Goal: Transaction & Acquisition: Book appointment/travel/reservation

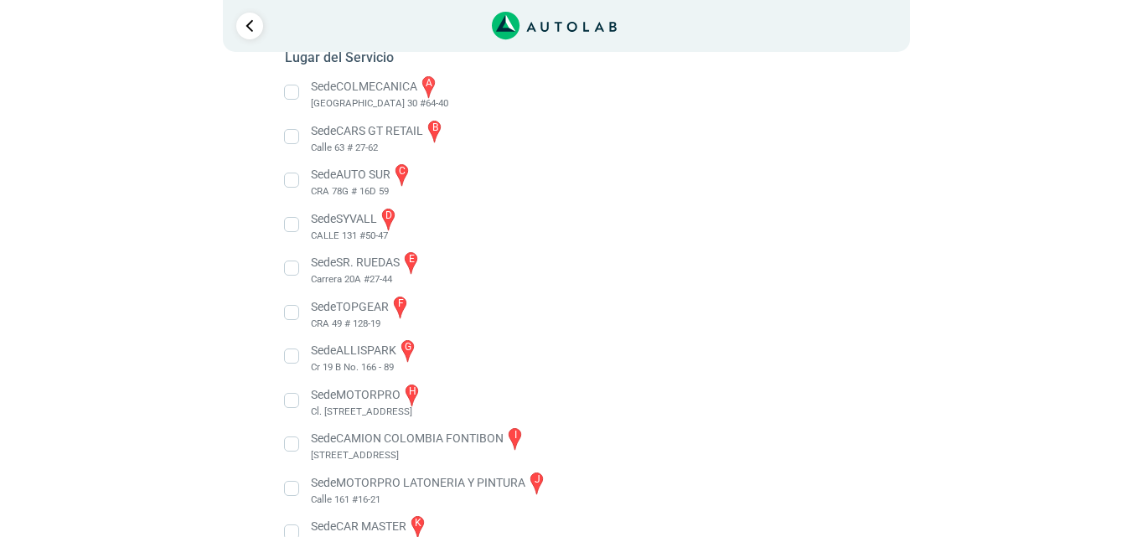
scroll to position [313, 0]
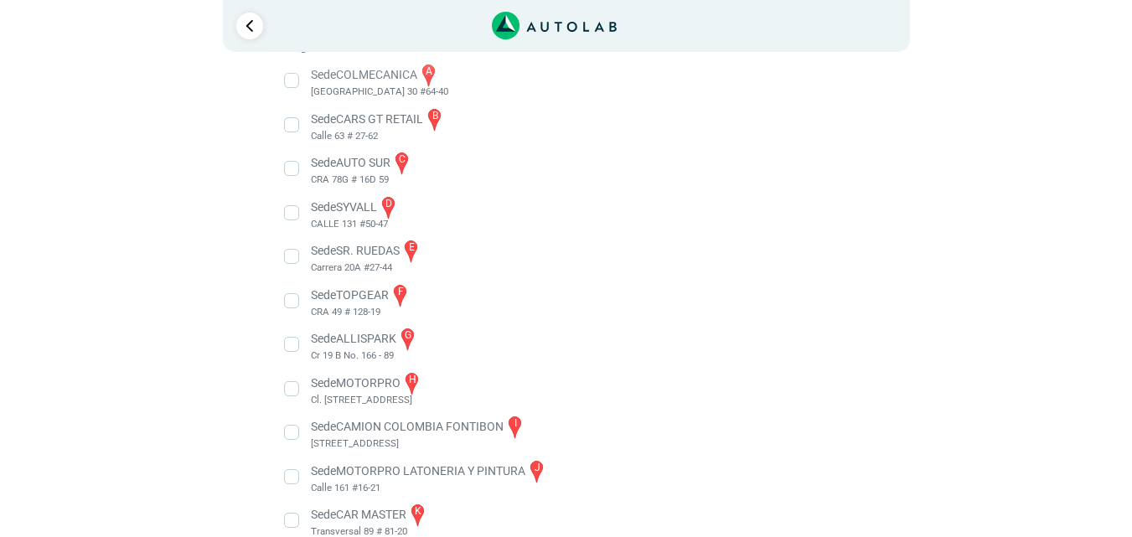
click at [289, 304] on li "Sede TOPGEAR f CRA 49 # 128-19" at bounding box center [565, 301] width 587 height 38
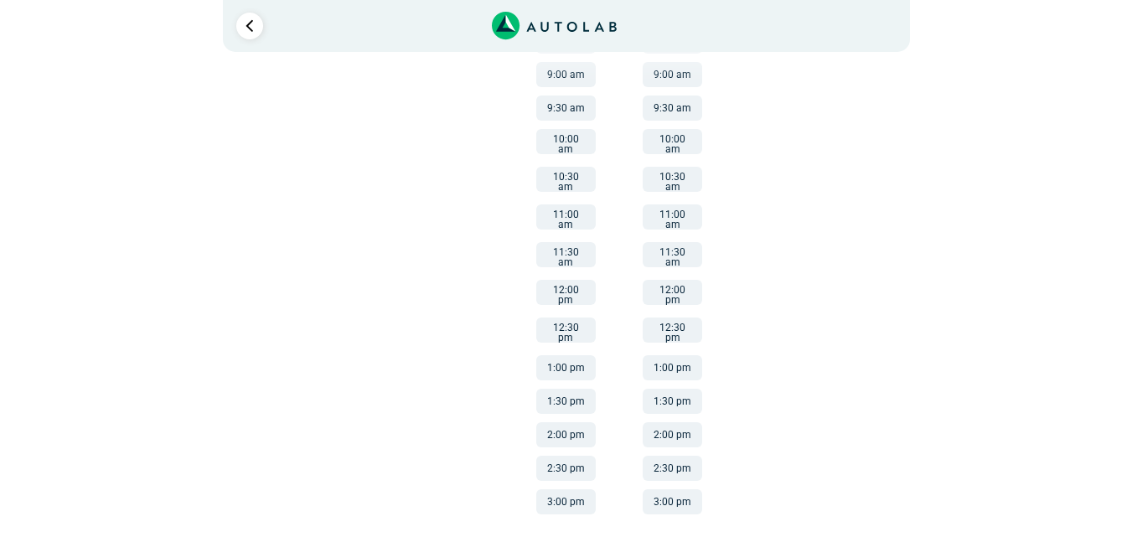
scroll to position [147, 0]
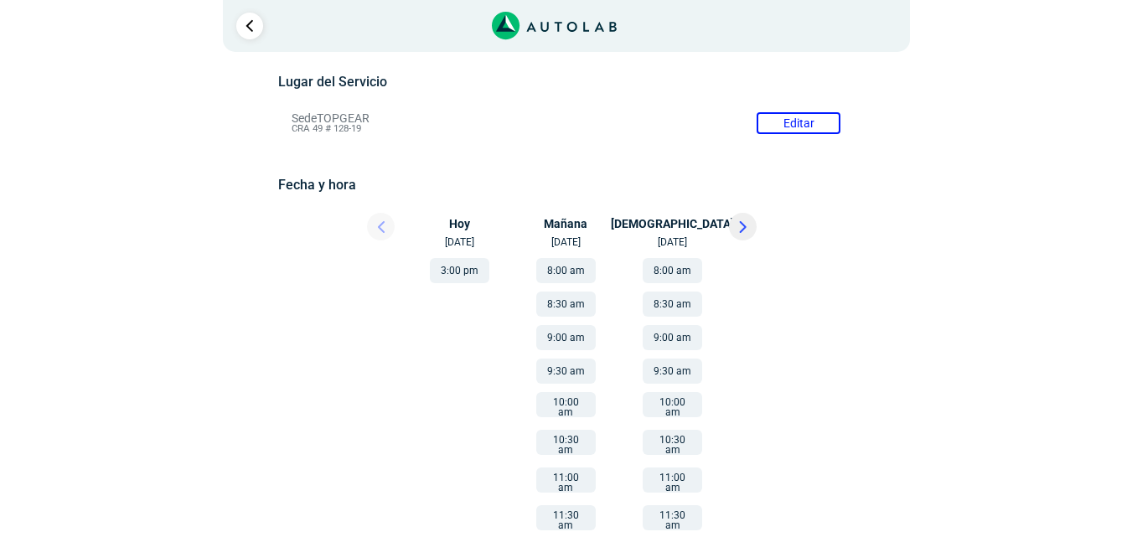
click at [558, 395] on button "10:00 am" at bounding box center [565, 404] width 59 height 25
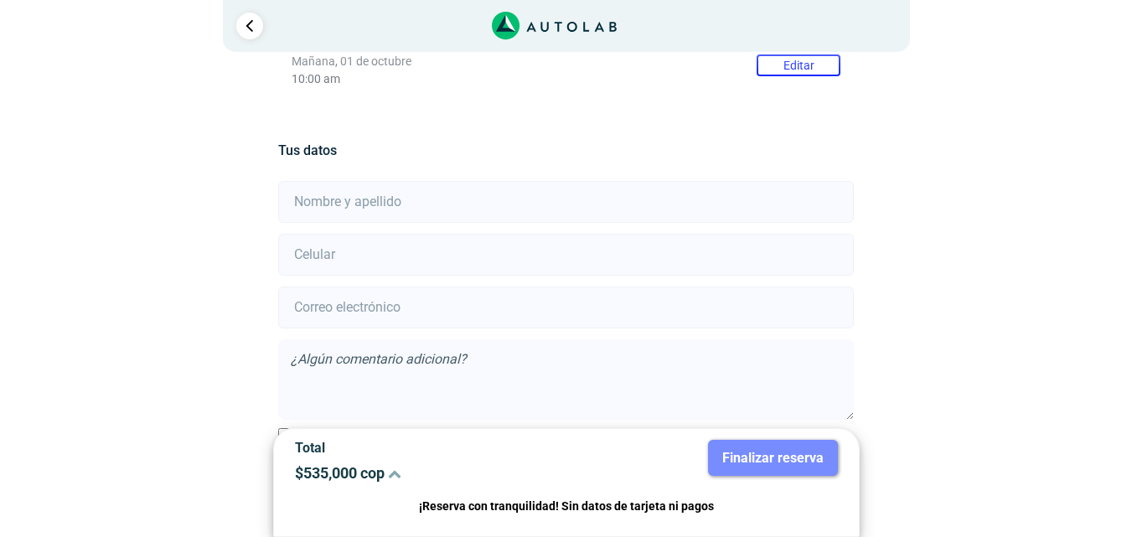
scroll to position [372, 0]
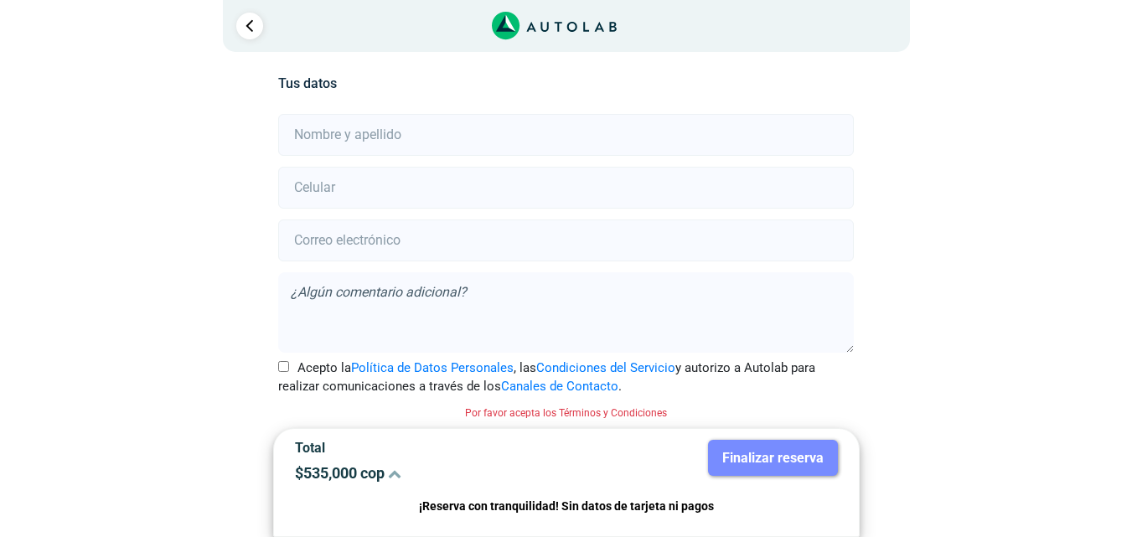
click at [408, 137] on input "text" at bounding box center [566, 135] width 576 height 42
type input "[PERSON_NAME]"
click at [344, 187] on input "number" at bounding box center [566, 188] width 576 height 42
type input "3057474021"
click at [357, 220] on input "email" at bounding box center [566, 241] width 576 height 42
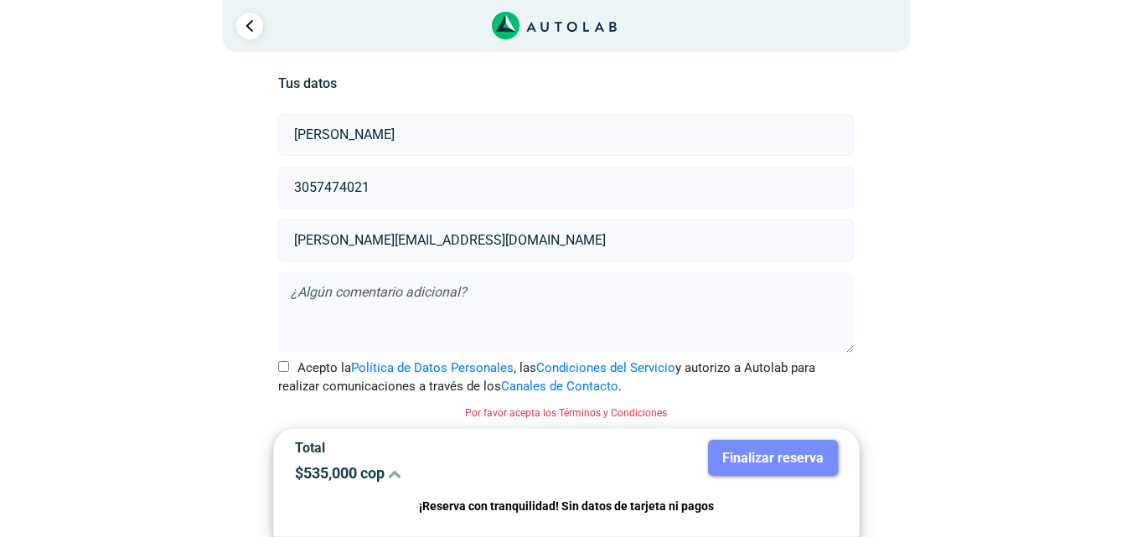
type input "[PERSON_NAME][EMAIL_ADDRESS][DOMAIN_NAME]"
click at [1044, 281] on div "Llevo mi carro [GEOGRAPHIC_DATA] ← Mover a la izquierda → Mover a la derecha ↑ …" at bounding box center [567, 120] width 1006 height 838
click at [275, 364] on div "Acepto la Política de Datos Personales , las Condiciones del Servicio y autoriz…" at bounding box center [566, 376] width 601 height 38
click at [286, 365] on input "Acepto la Política de Datos Personales , las Condiciones del Servicio y autoriz…" at bounding box center [283, 364] width 11 height 11
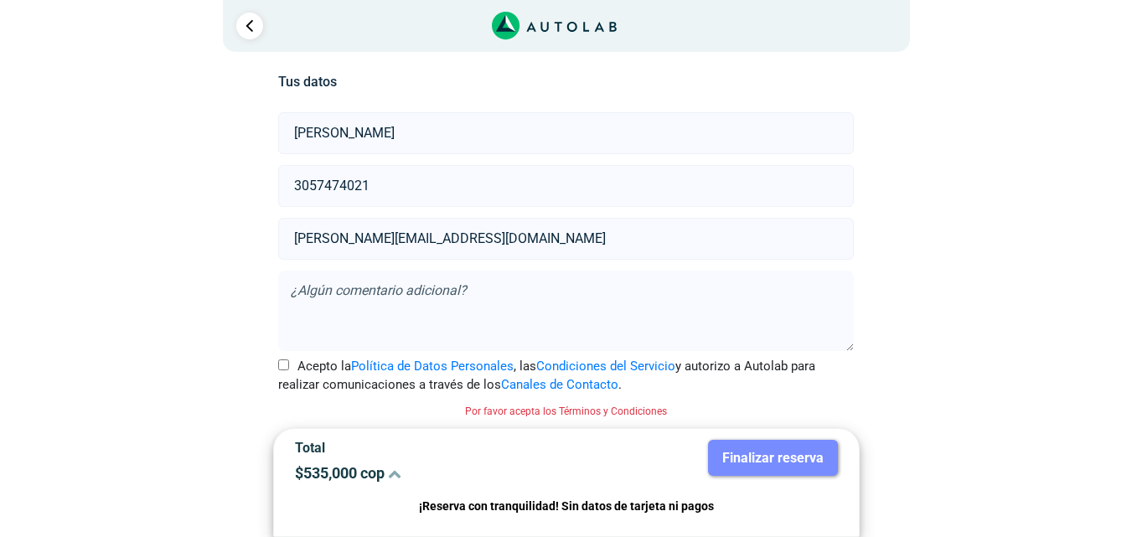
checkbox input "true"
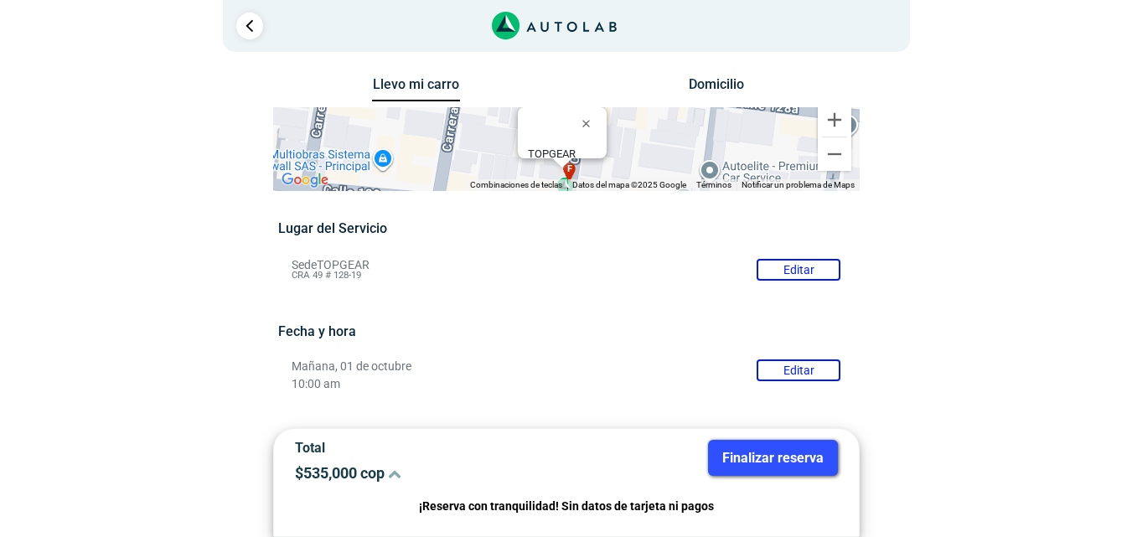
scroll to position [352, 0]
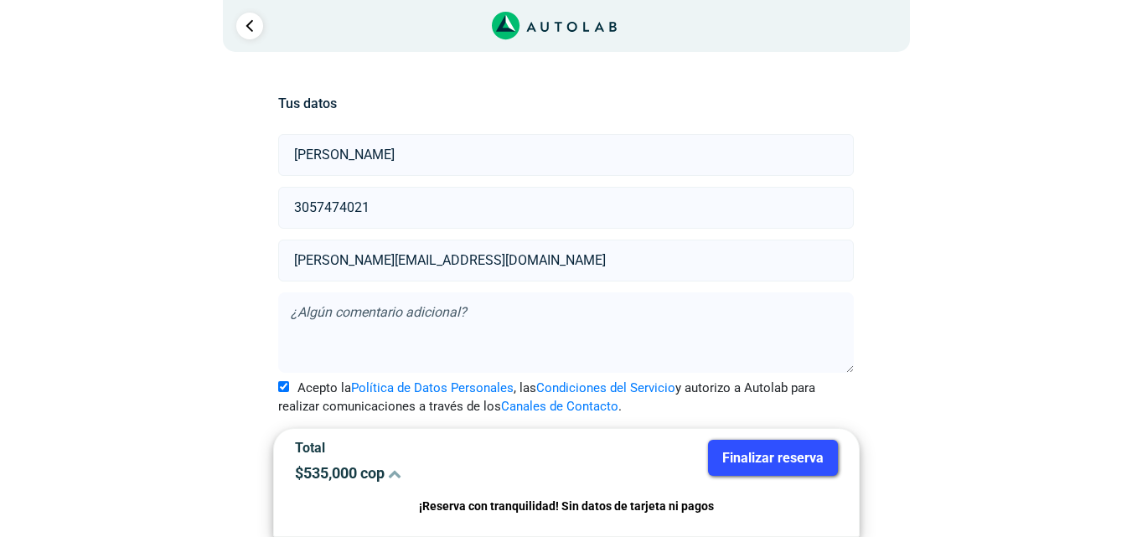
click at [391, 473] on icon at bounding box center [394, 473] width 13 height 13
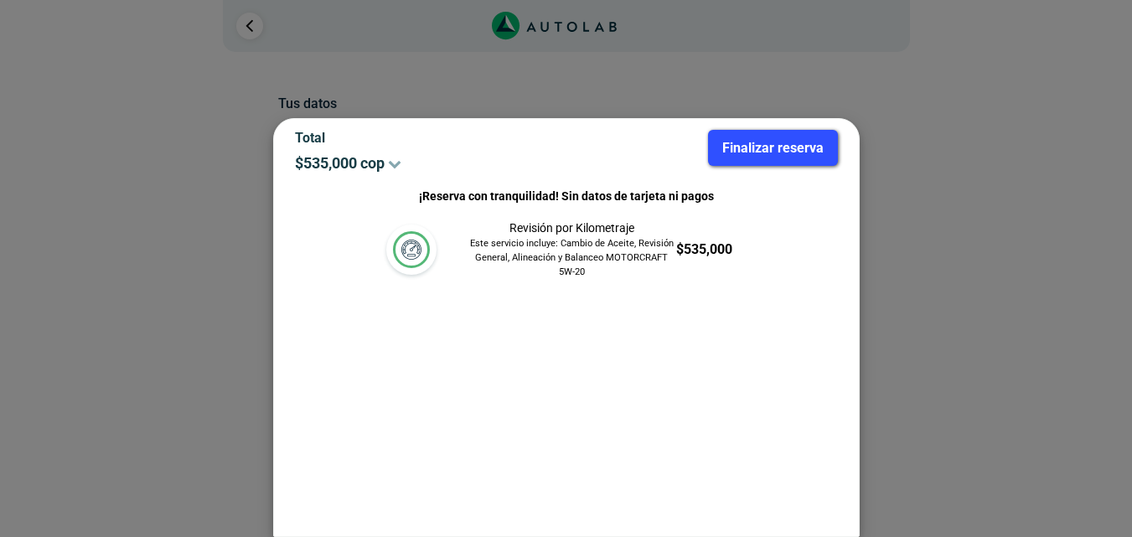
click at [370, 158] on p "$ 535,000 cop" at bounding box center [424, 163] width 259 height 18
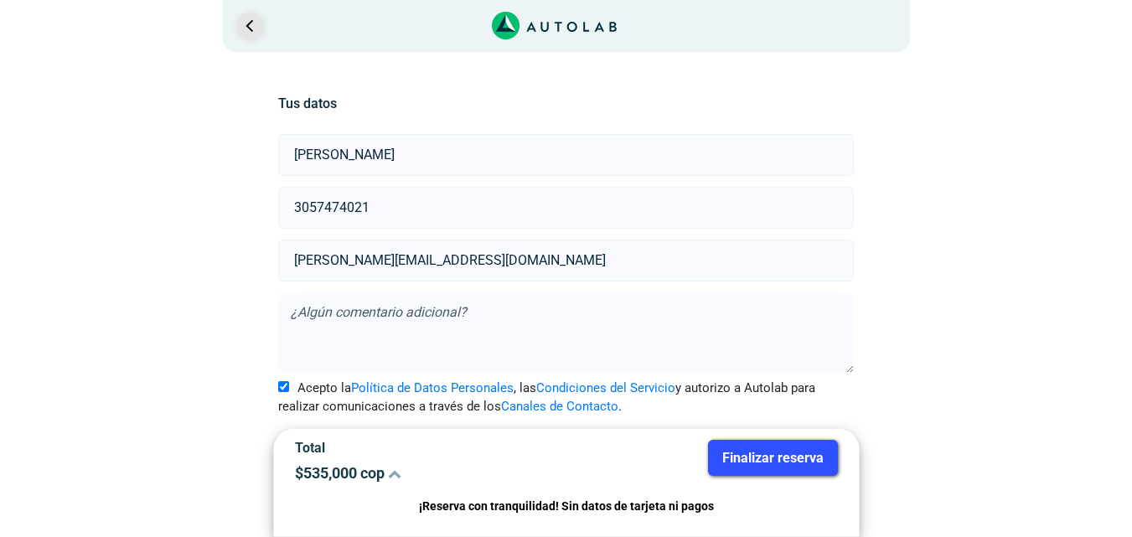
click at [261, 26] on link "Ir al paso anterior" at bounding box center [249, 26] width 27 height 27
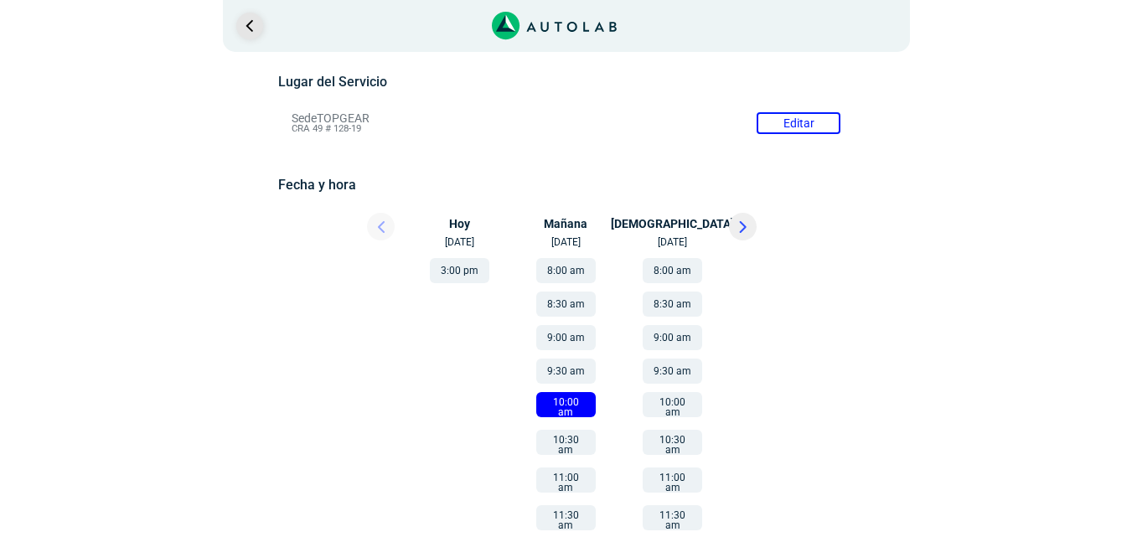
click at [261, 26] on link "Ir al paso anterior" at bounding box center [249, 26] width 27 height 27
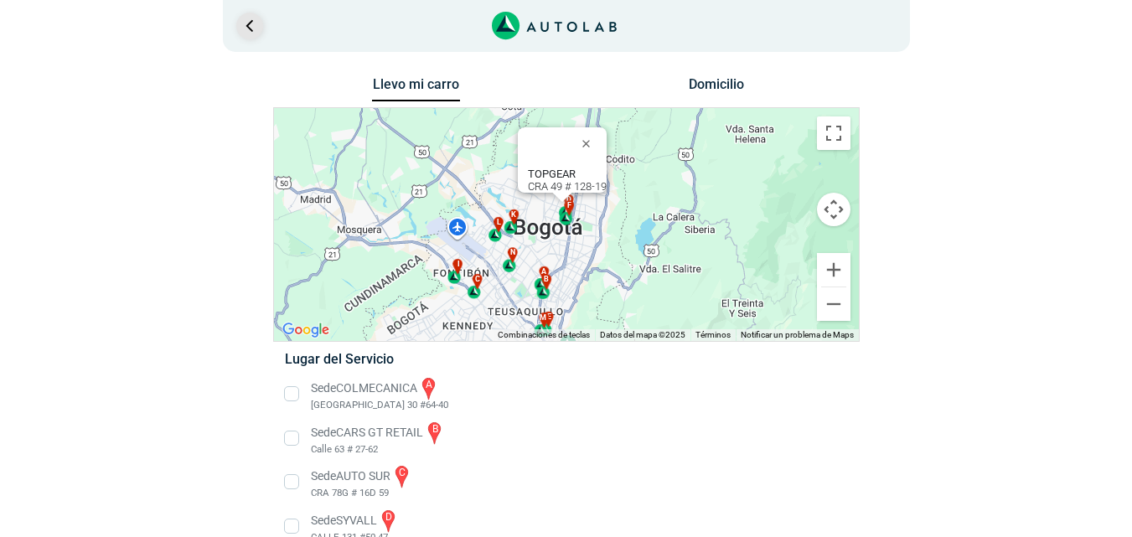
click at [246, 30] on link "Ir al paso anterior" at bounding box center [249, 26] width 27 height 27
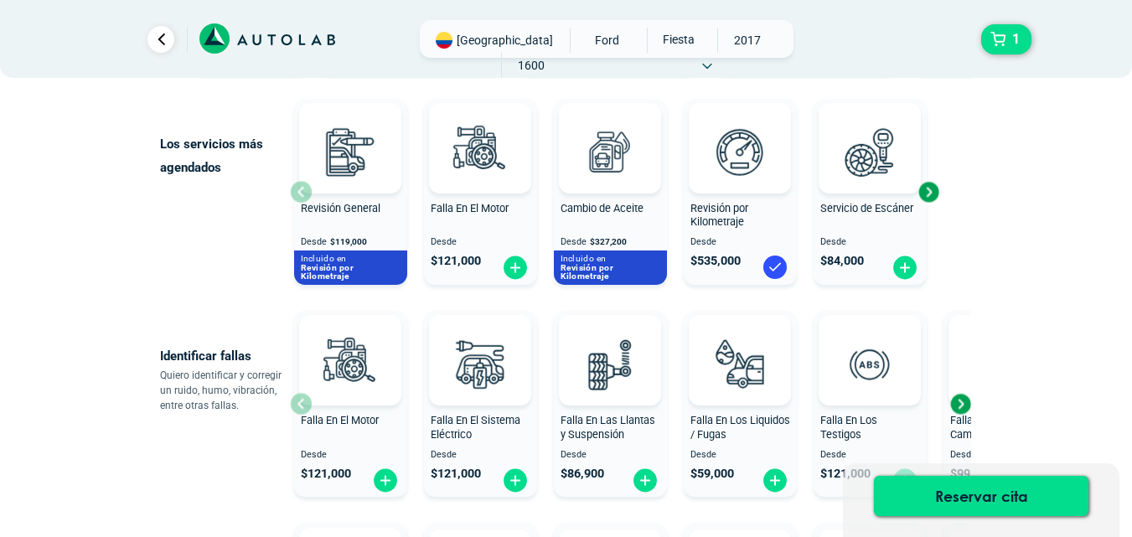
scroll to position [174, 0]
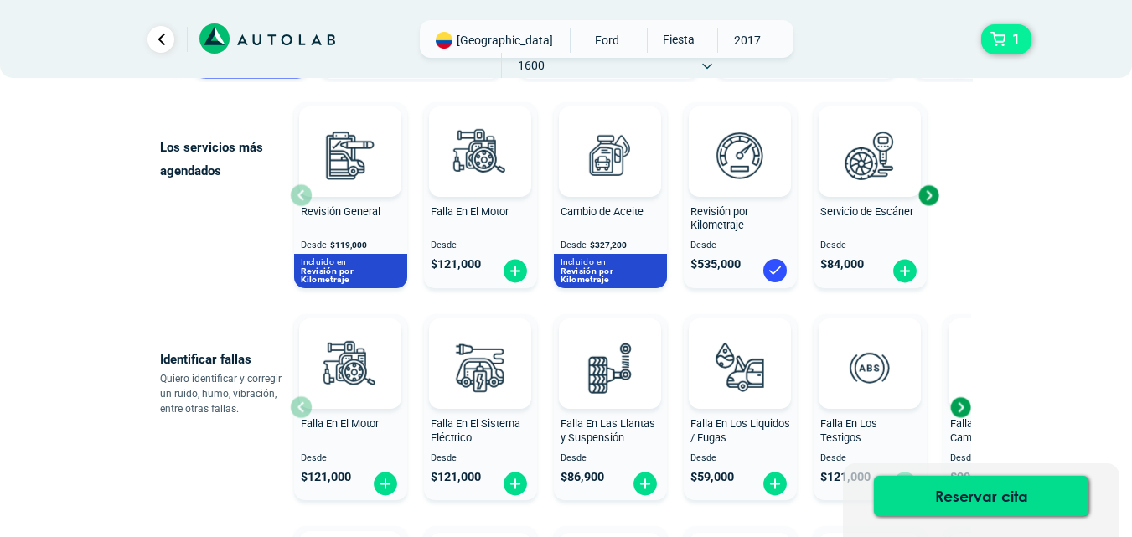
click at [1006, 38] on button "1" at bounding box center [1006, 39] width 50 height 30
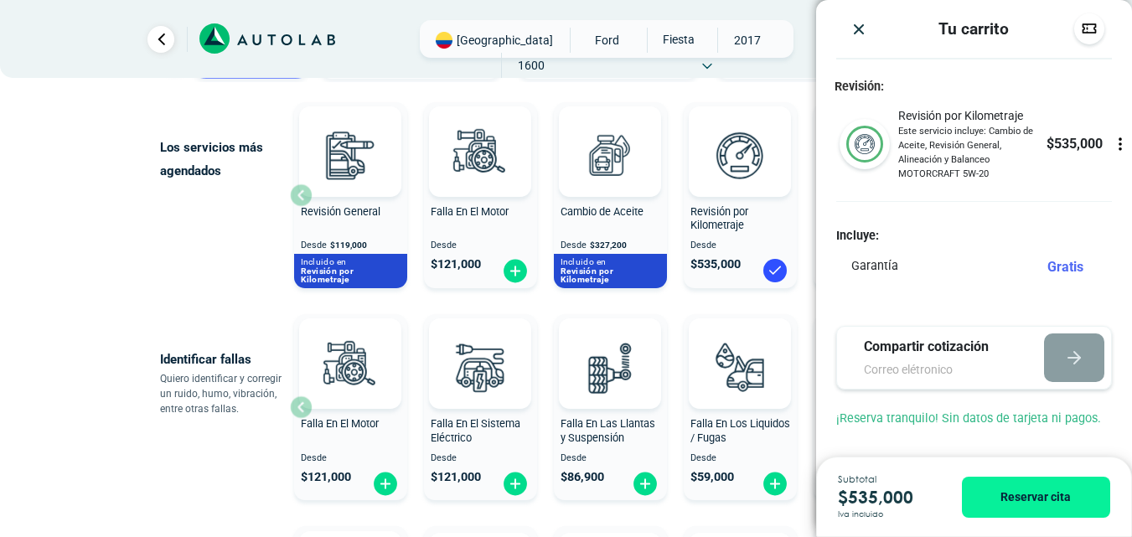
click at [856, 32] on img "Close" at bounding box center [859, 29] width 17 height 17
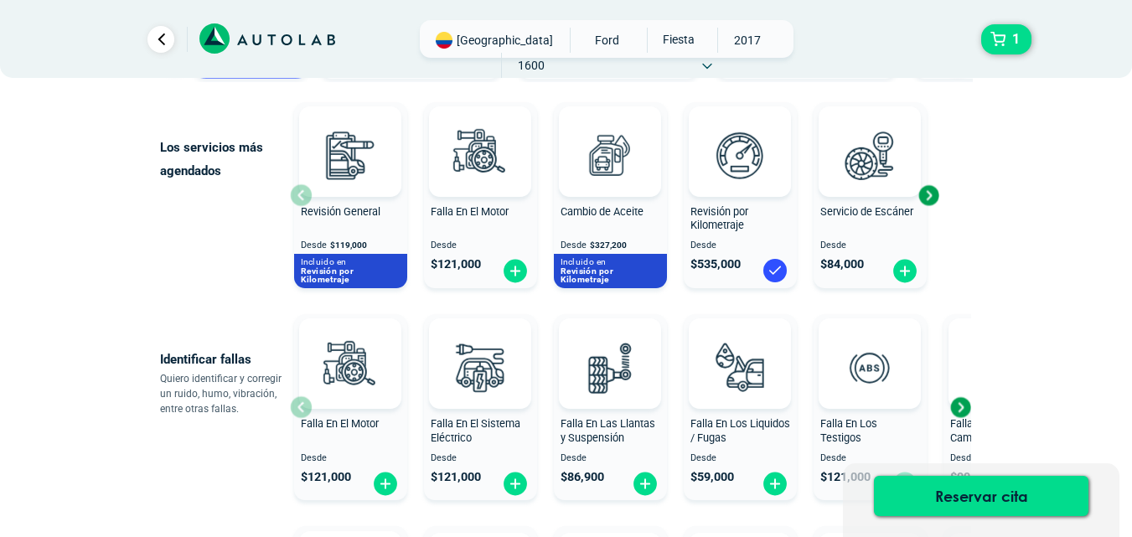
click at [994, 20] on div "FORD" at bounding box center [566, 39] width 955 height 38
click at [995, 26] on button "1" at bounding box center [1006, 39] width 50 height 30
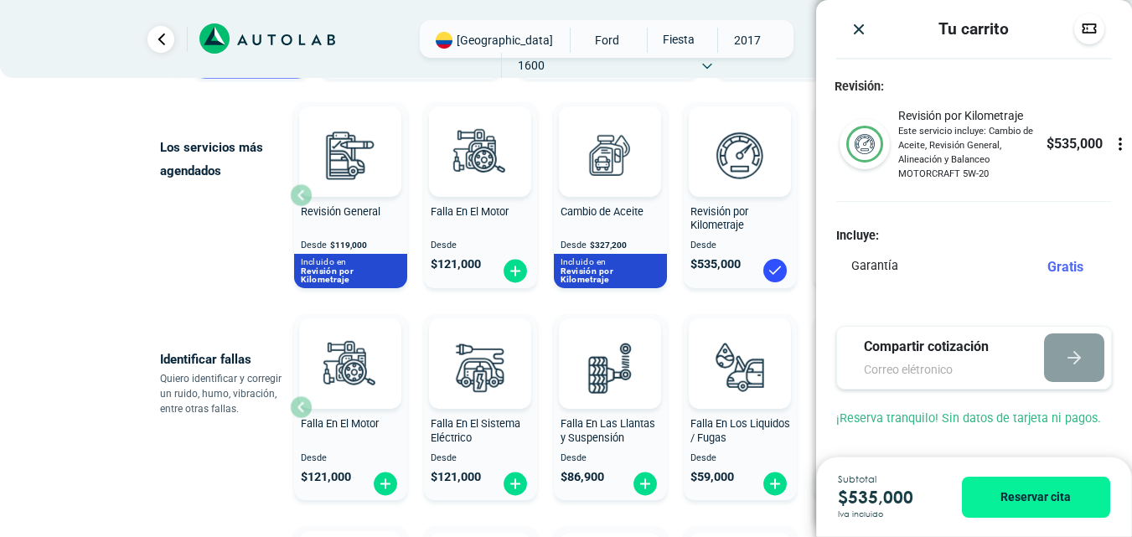
click at [1116, 147] on icon at bounding box center [1120, 144] width 17 height 17
click at [1116, 147] on icon at bounding box center [1120, 144] width 10 height 14
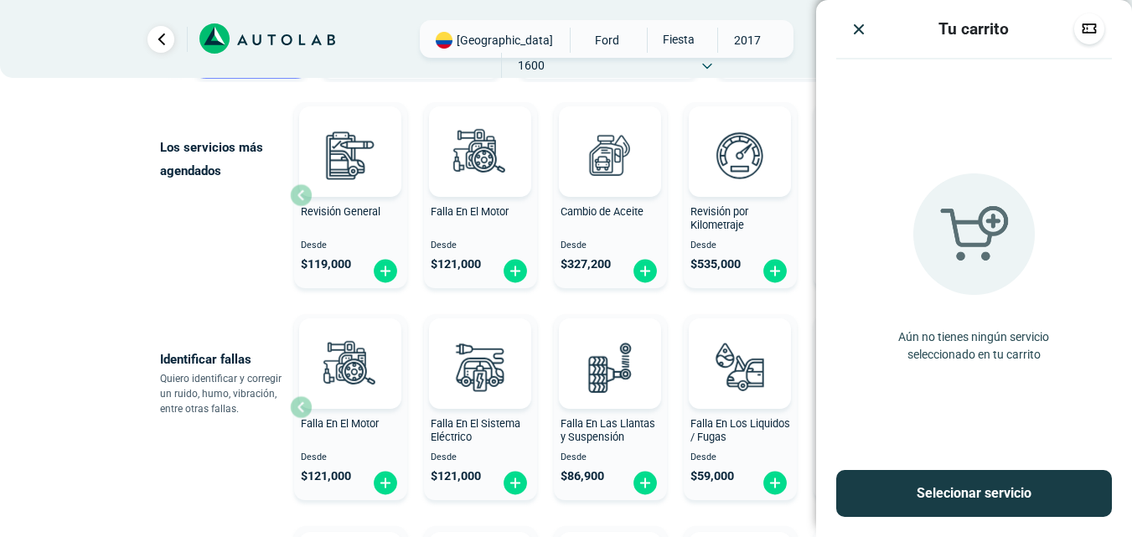
click at [643, 281] on img at bounding box center [645, 271] width 27 height 26
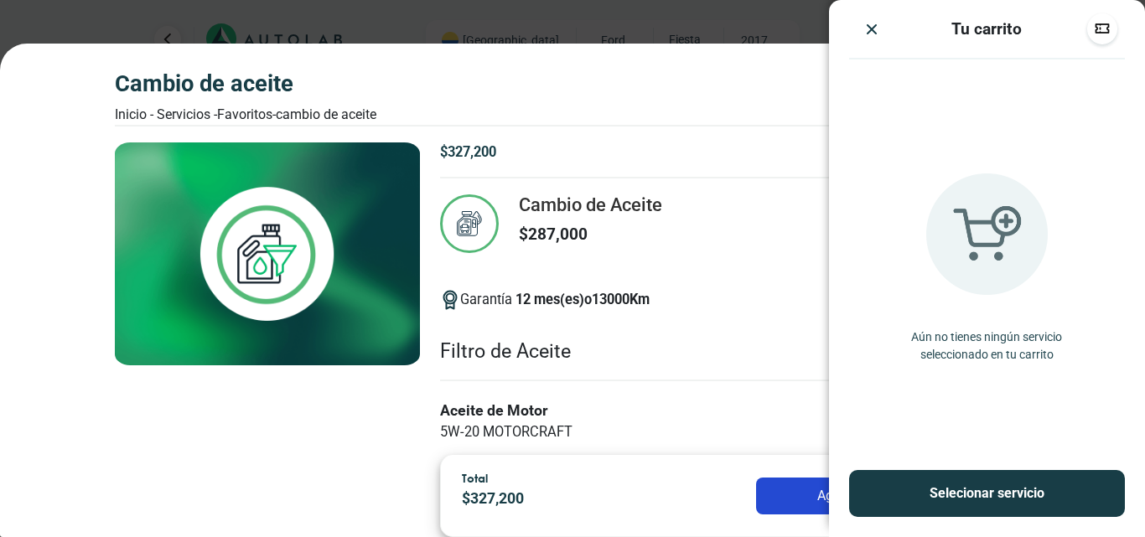
click at [785, 492] on button "Agregar" at bounding box center [840, 496] width 168 height 37
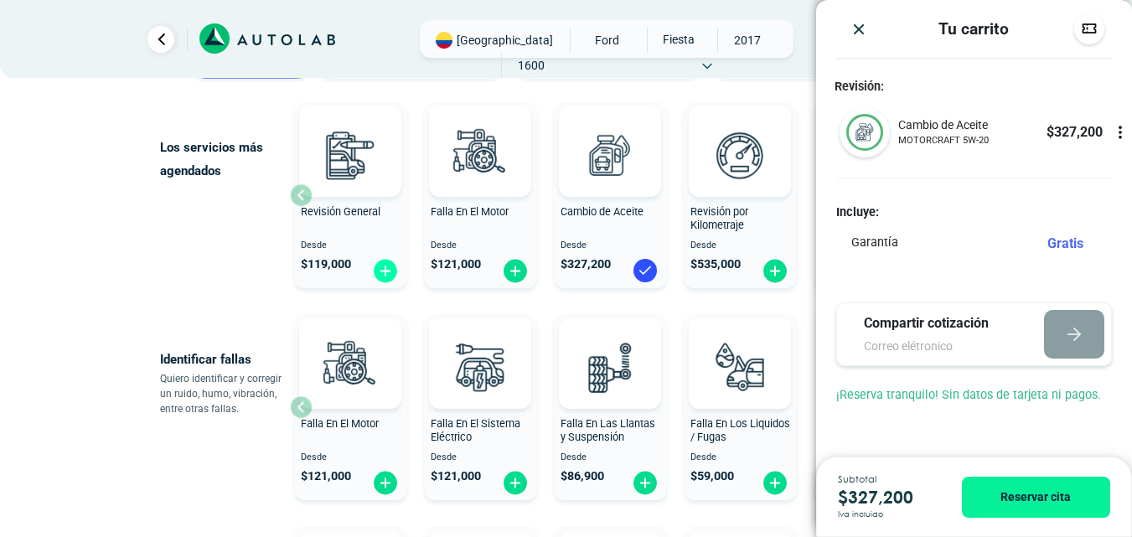
click at [381, 272] on img at bounding box center [385, 271] width 27 height 26
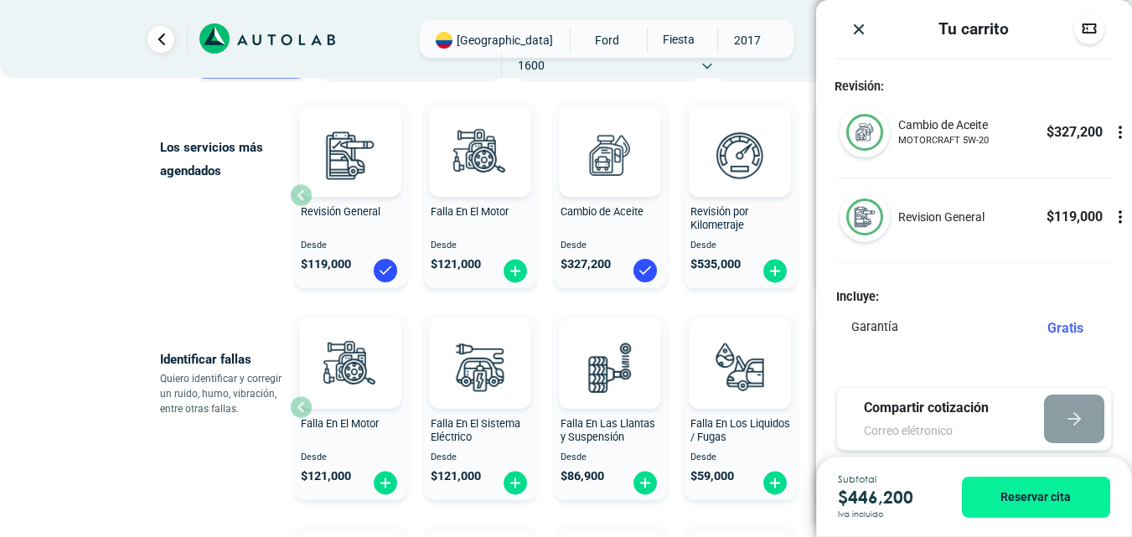
click at [153, 255] on div "Los servicios más agendados Revisión General Desde $ 119,000 Falla En El Motor …" at bounding box center [566, 195] width 838 height 199
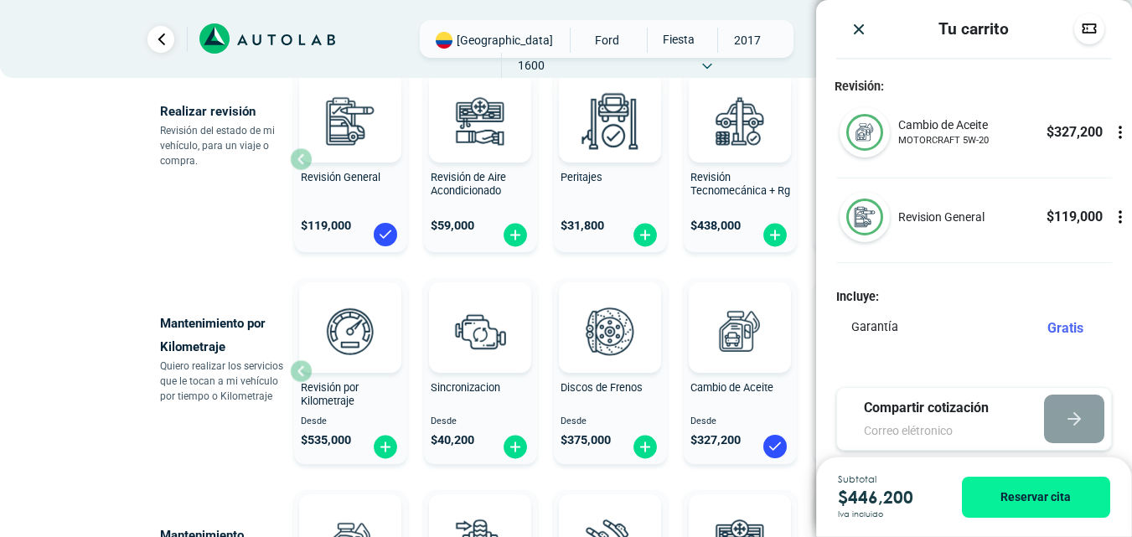
scroll to position [640, 0]
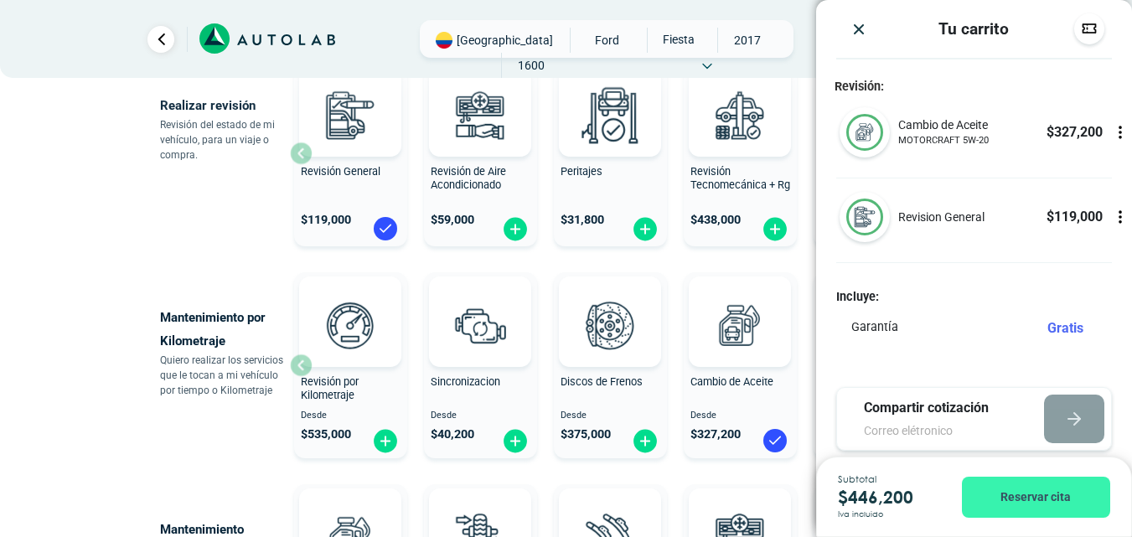
click at [1036, 504] on button "Reservar cita" at bounding box center [1036, 497] width 148 height 41
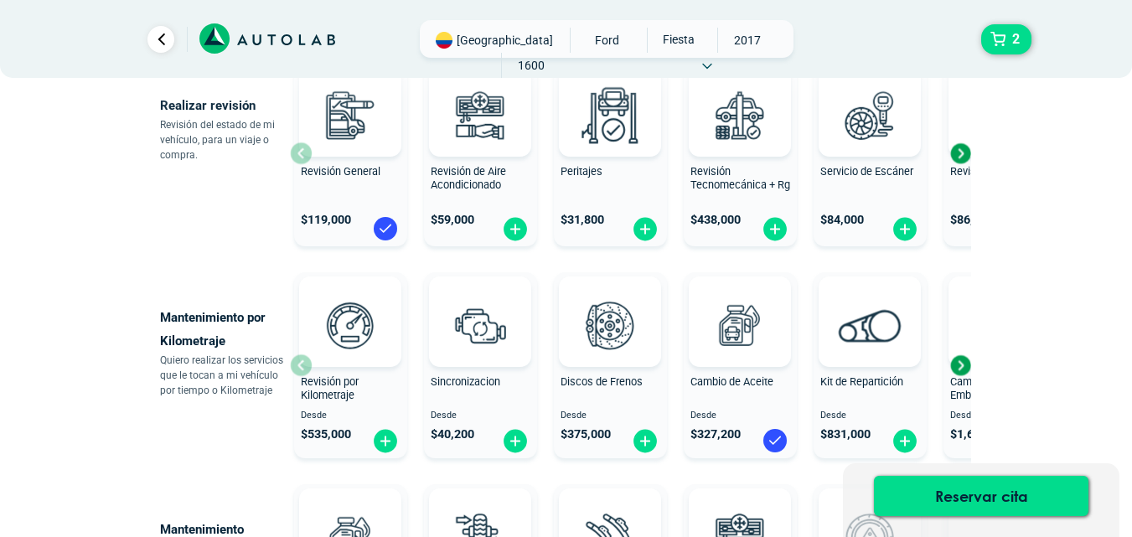
scroll to position [0, 0]
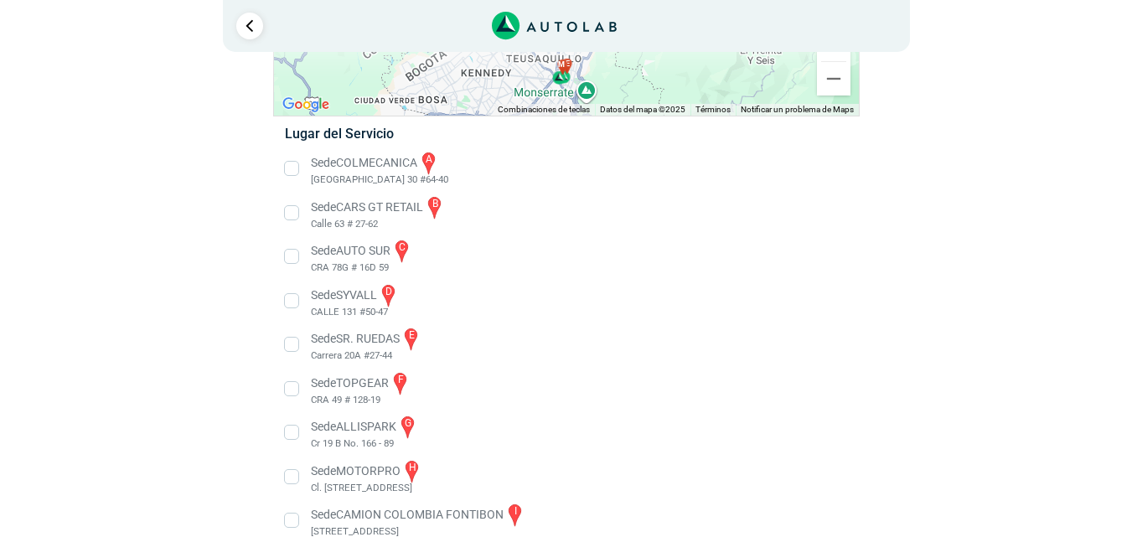
scroll to position [243, 0]
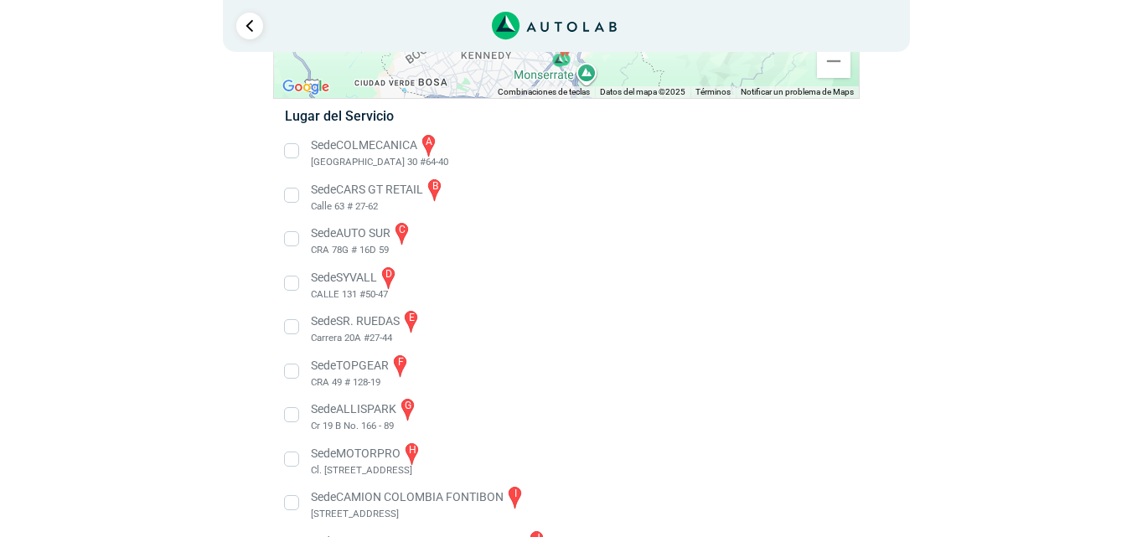
click at [291, 369] on li "Sede TOPGEAR f CRA 49 # 128-19" at bounding box center [565, 372] width 587 height 38
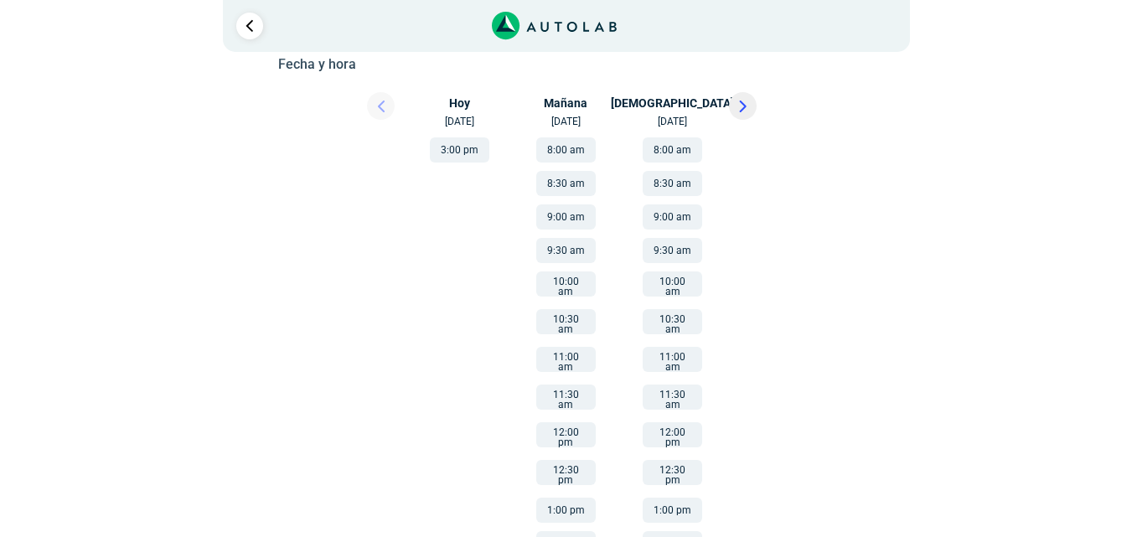
scroll to position [302, 0]
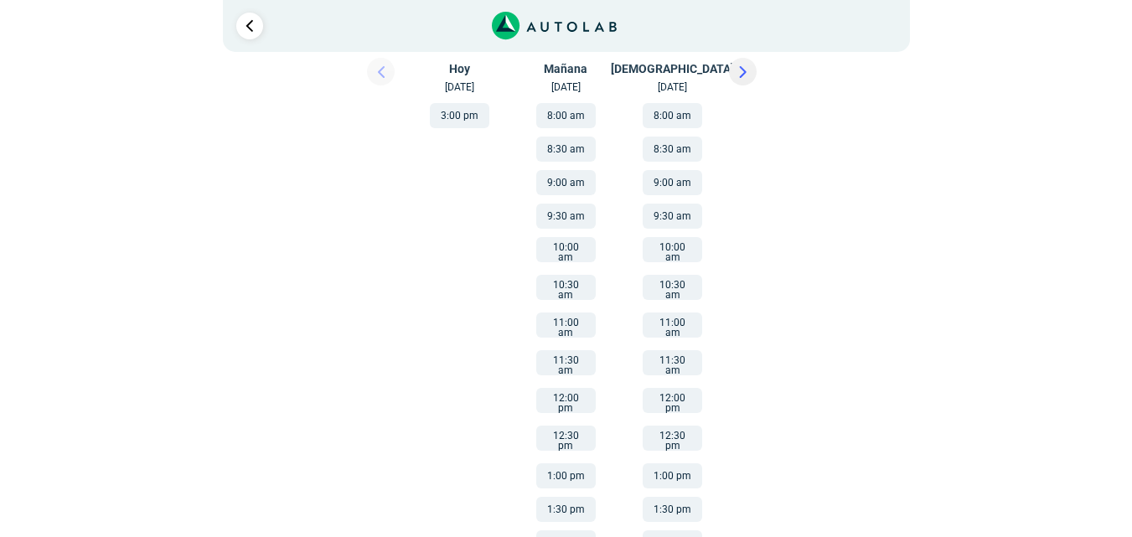
click at [566, 249] on button "10:00 am" at bounding box center [565, 249] width 59 height 25
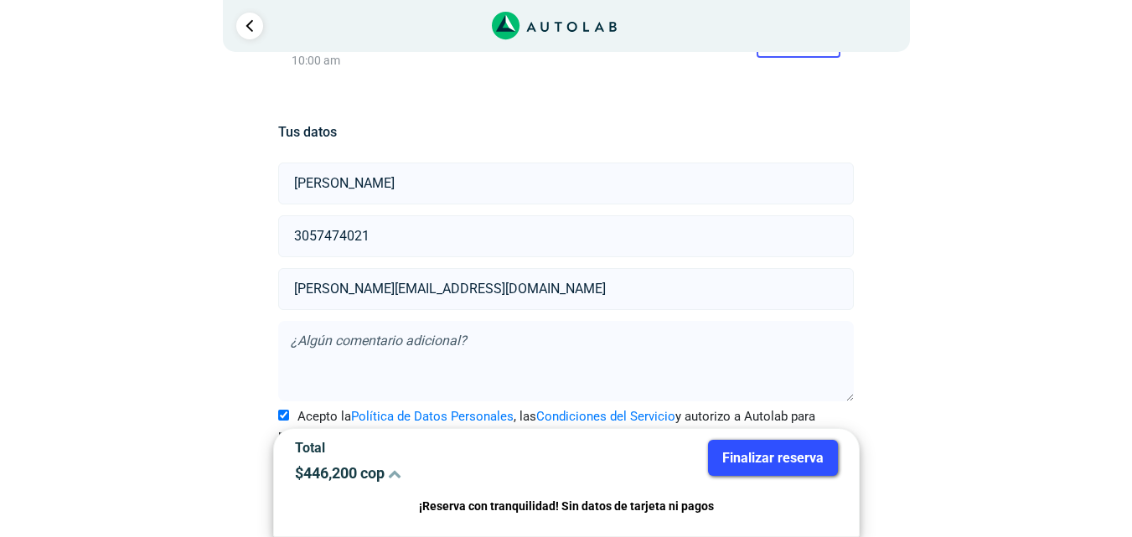
scroll to position [352, 0]
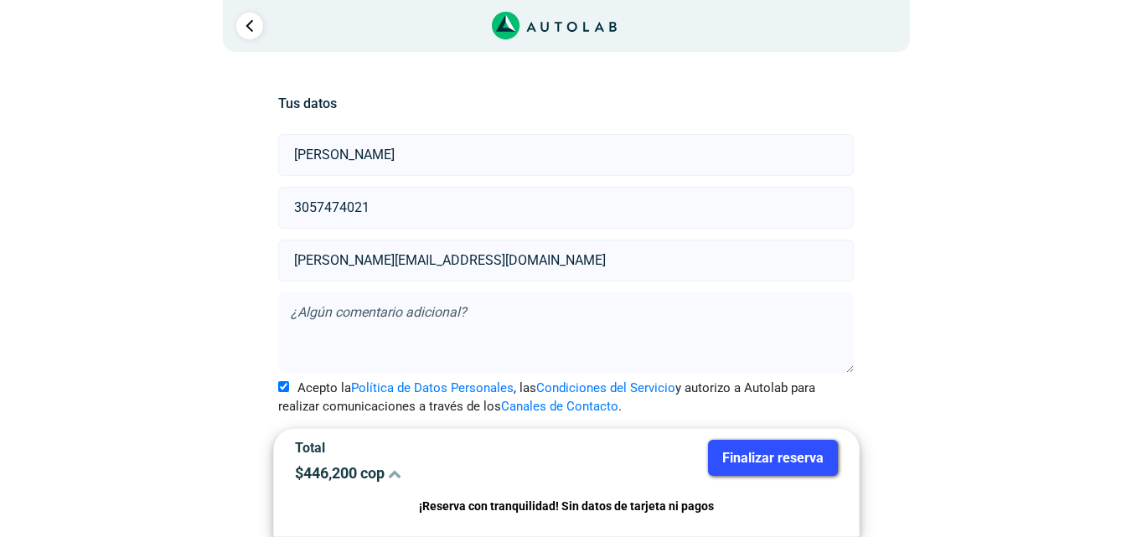
click at [779, 464] on button "Finalizar reserva" at bounding box center [773, 458] width 130 height 36
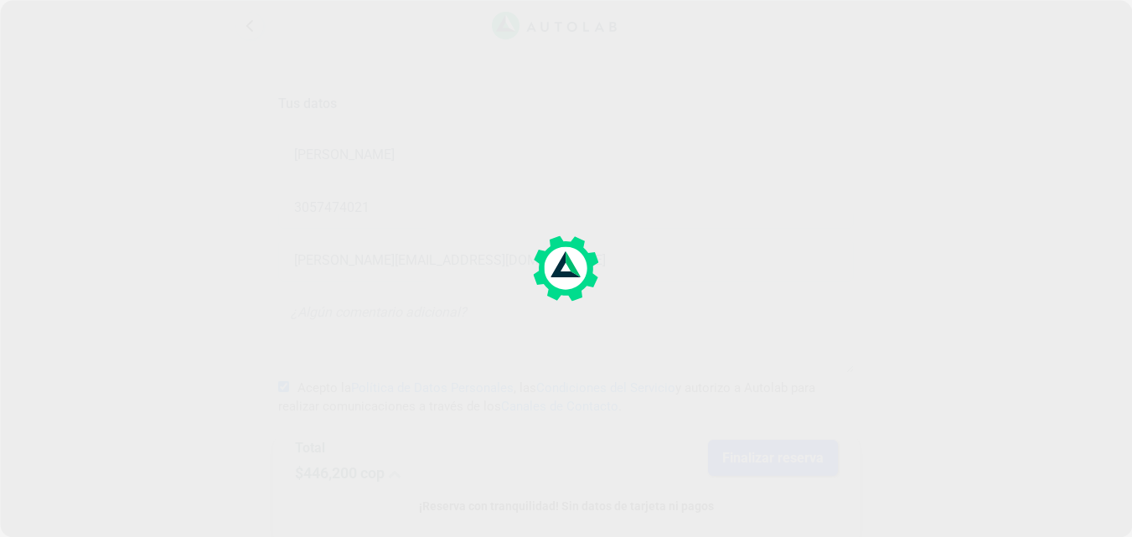
scroll to position [0, 0]
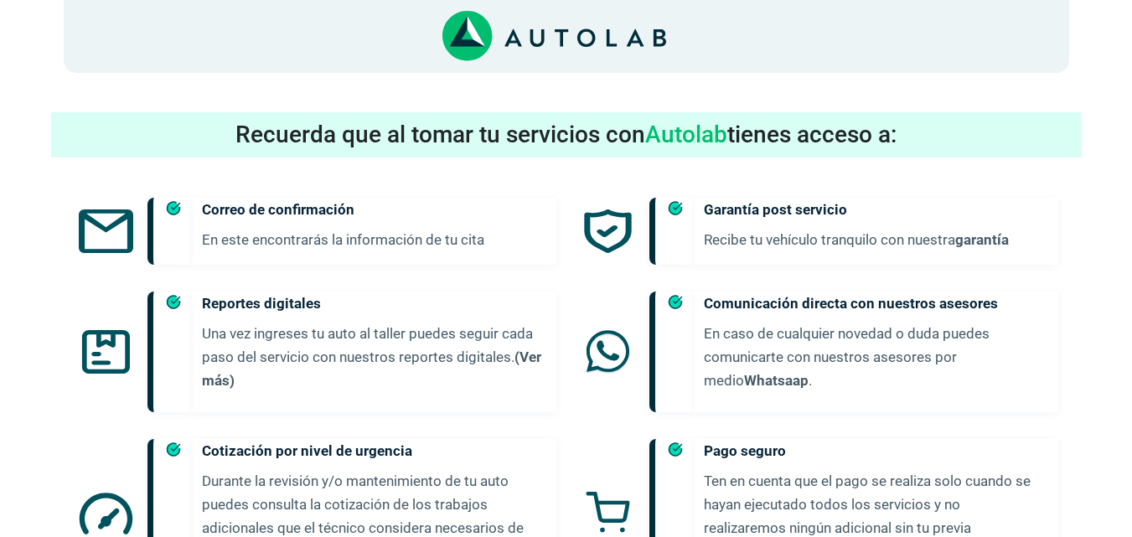
scroll to position [851, 0]
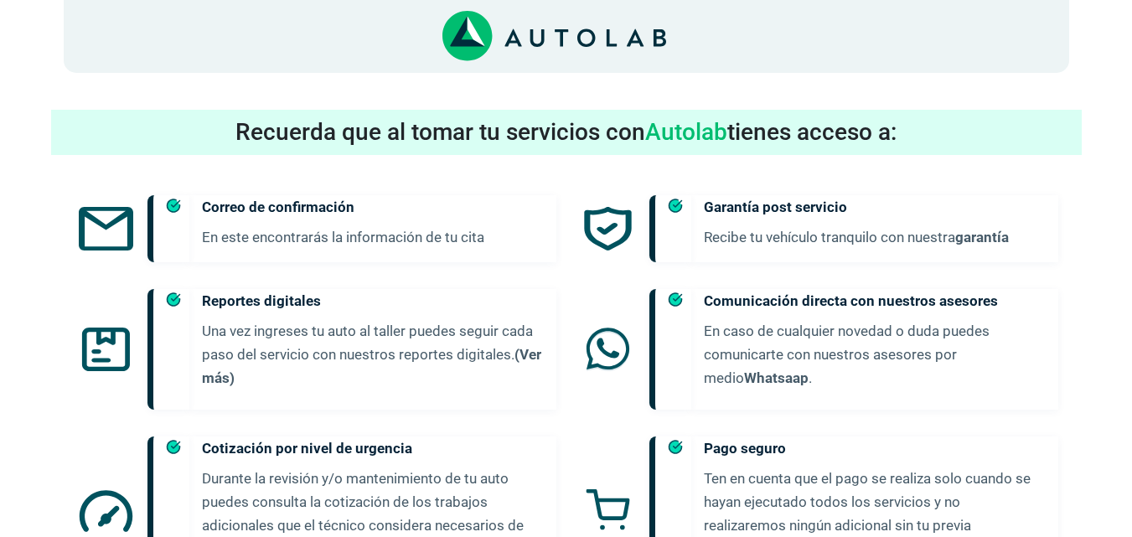
click at [297, 225] on p "En este encontrarás la información de tu cita" at bounding box center [372, 236] width 341 height 23
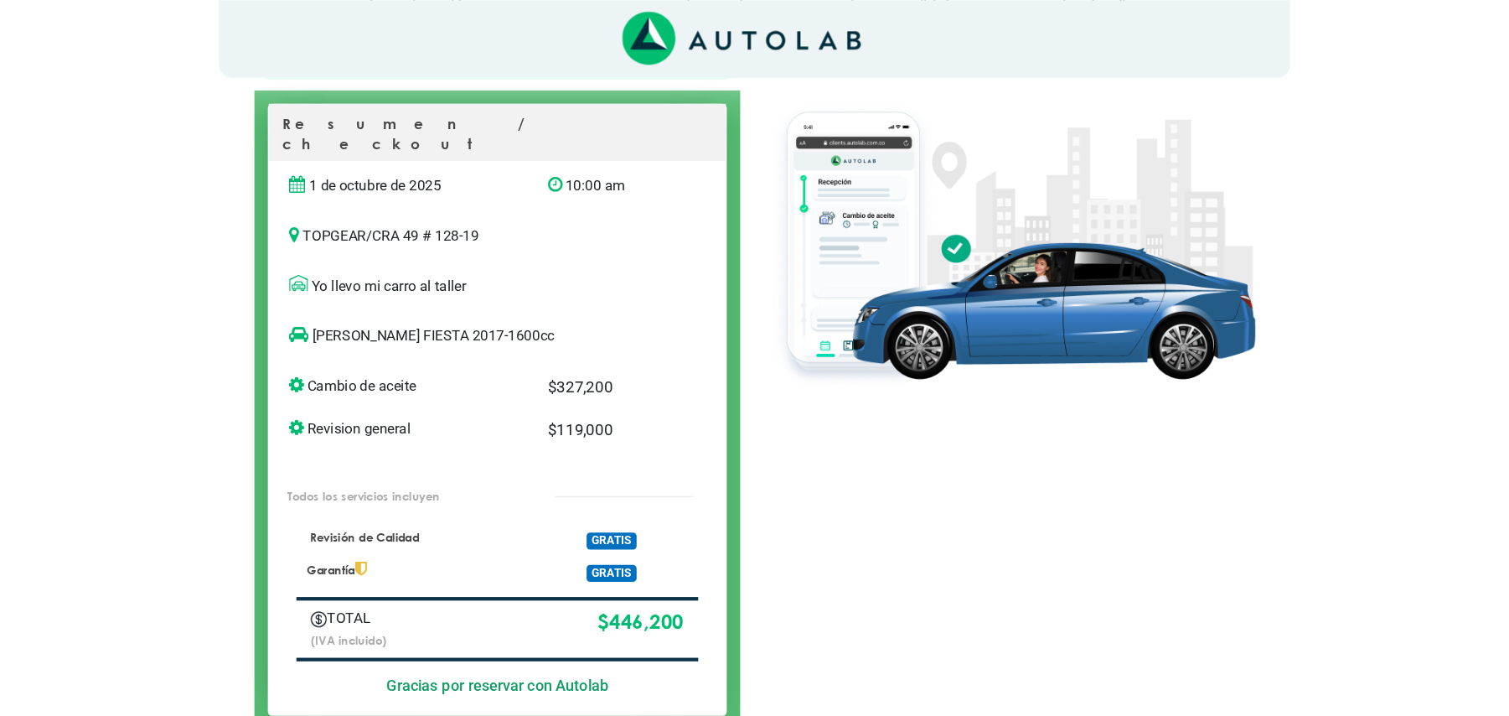
scroll to position [168, 0]
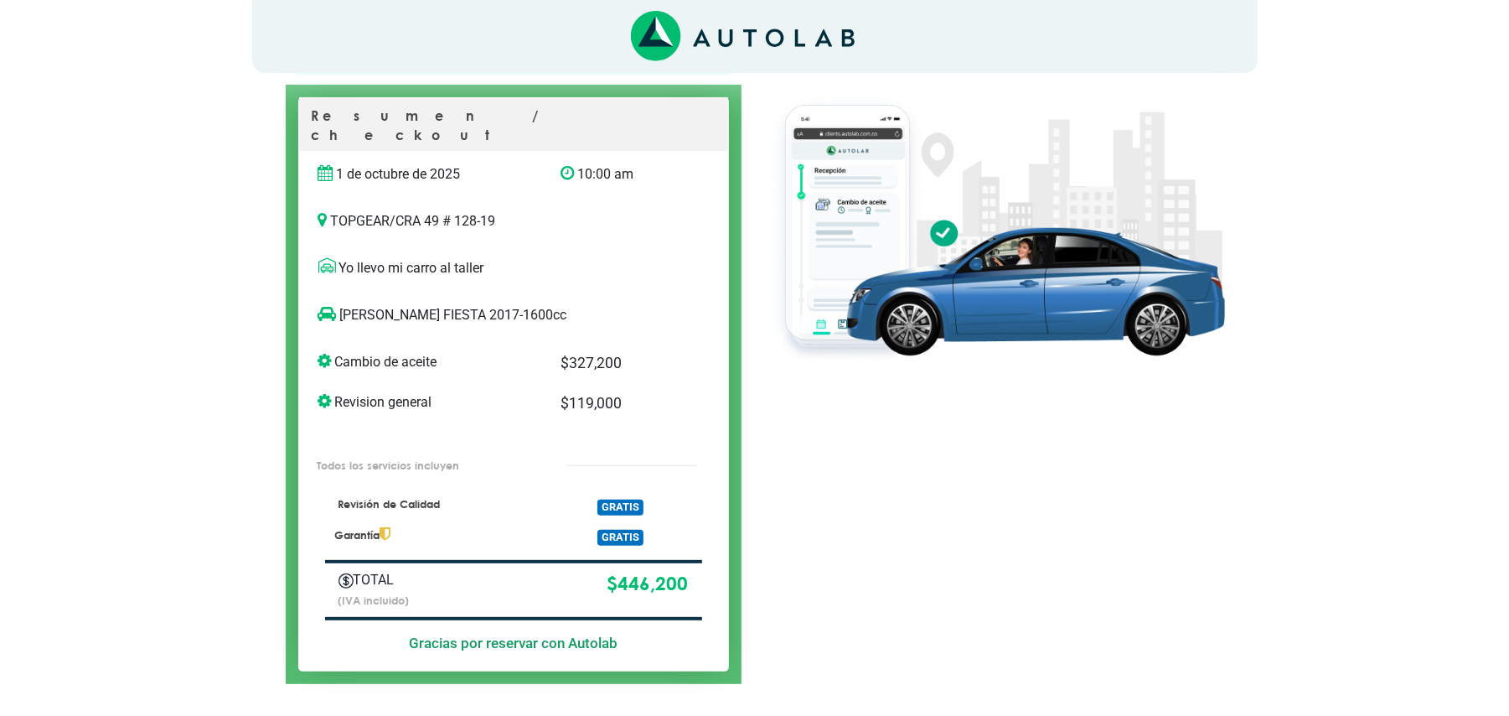
drag, startPoint x: 1128, startPoint y: 1, endPoint x: 843, endPoint y: 525, distance: 596.2
click at [843, 525] on div at bounding box center [996, 358] width 483 height 649
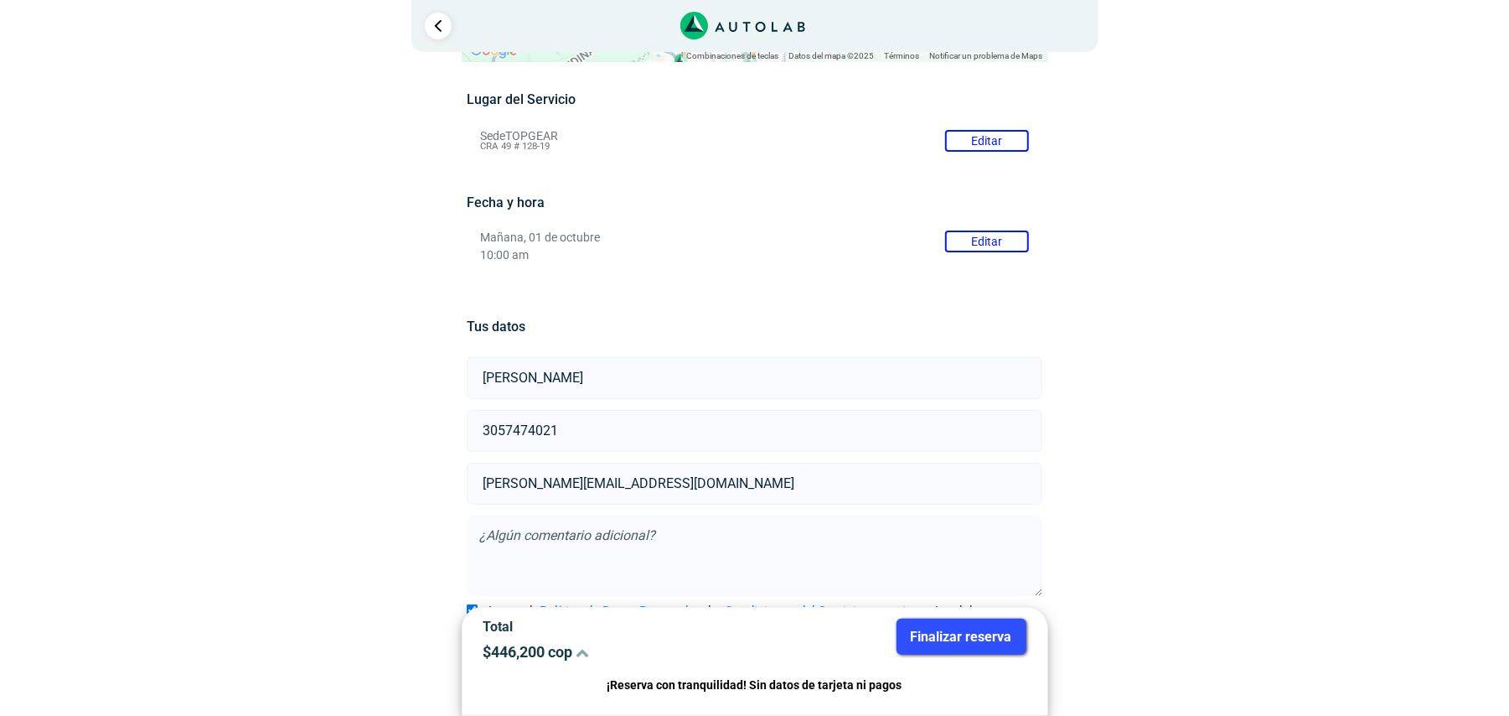
scroll to position [166, 0]
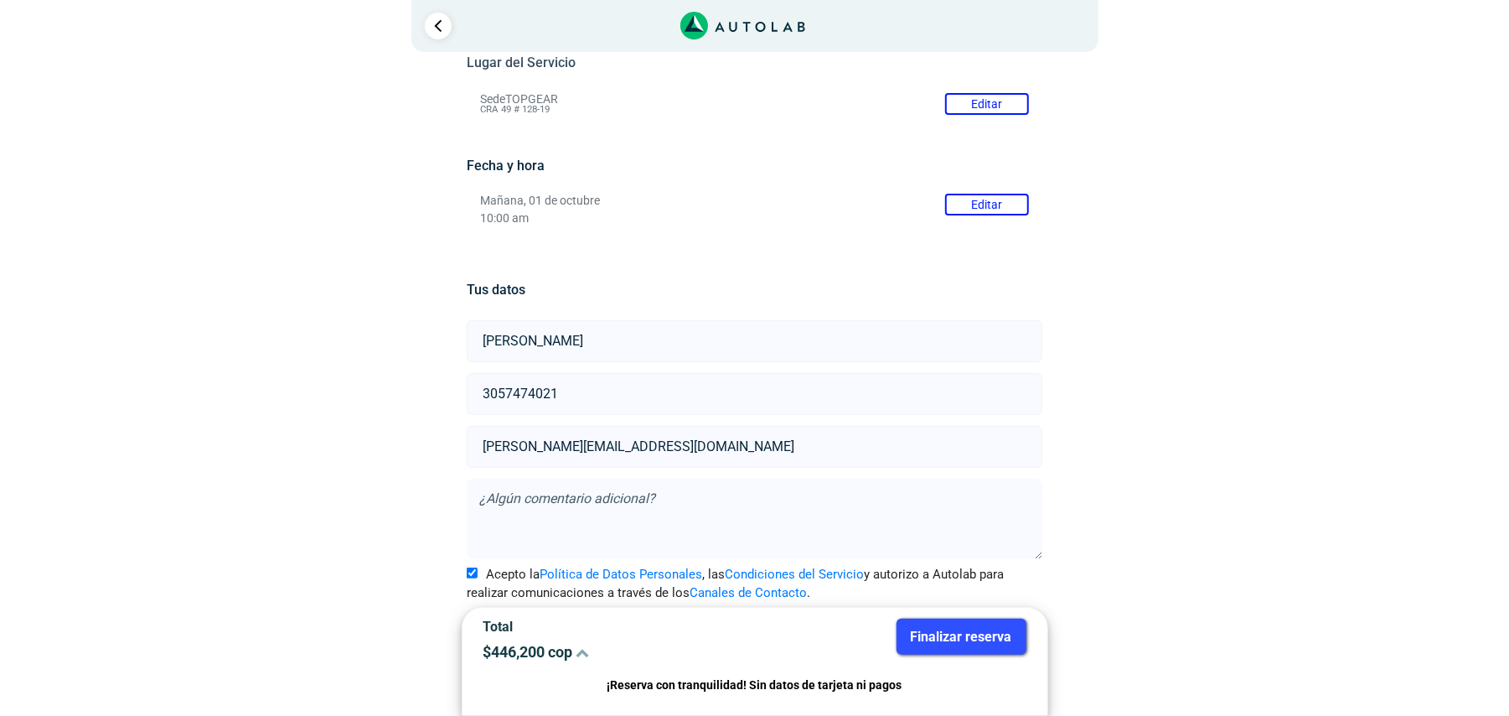
click at [1004, 536] on button "Finalizar reserva" at bounding box center [962, 636] width 130 height 36
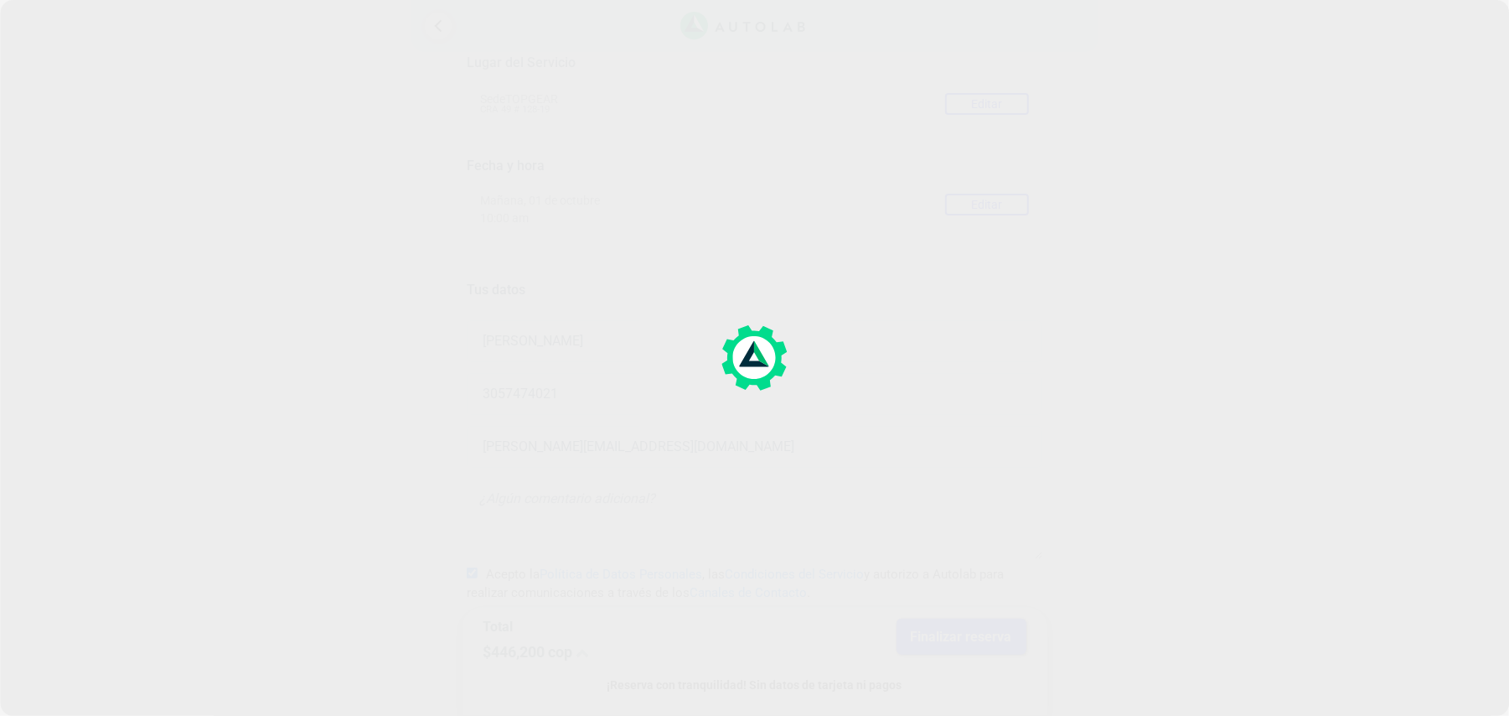
scroll to position [0, 0]
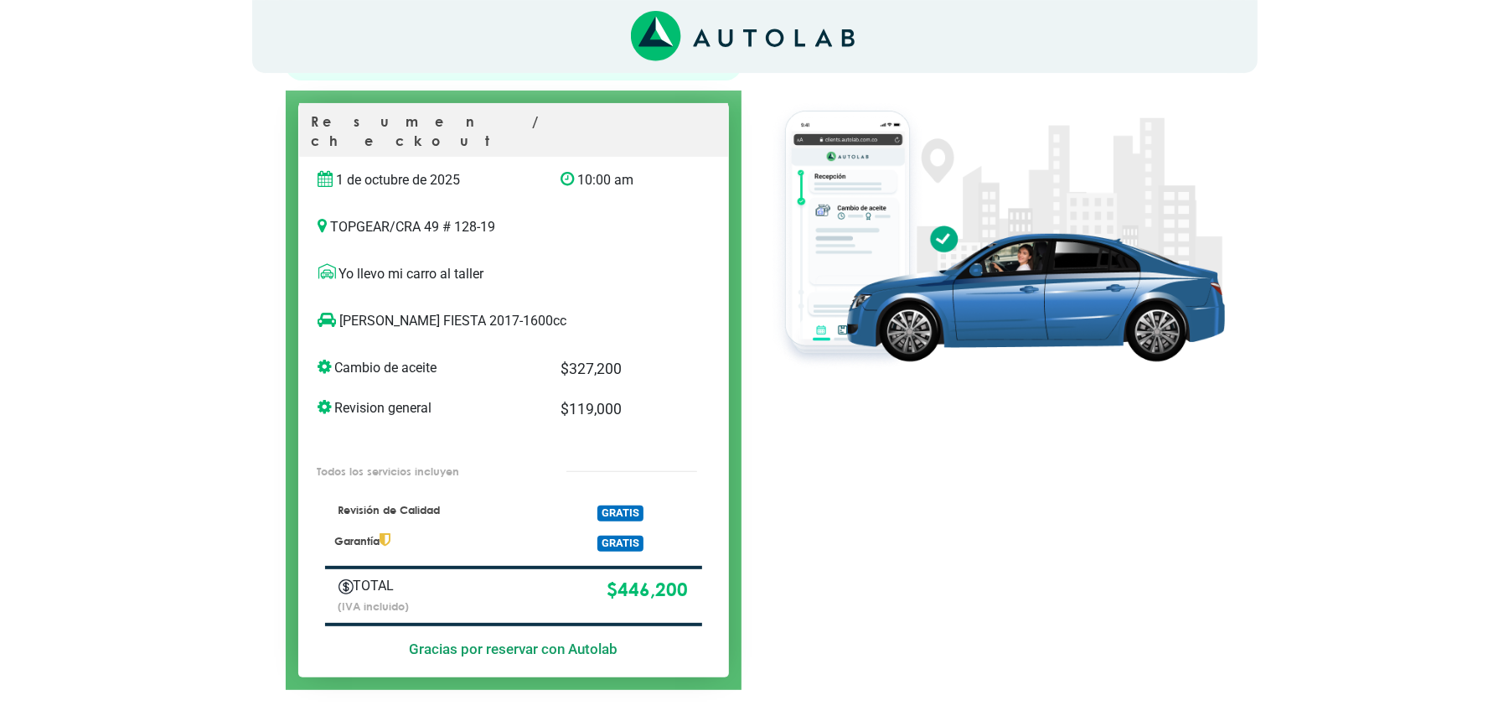
scroll to position [166, 0]
